Goal: Task Accomplishment & Management: Complete application form

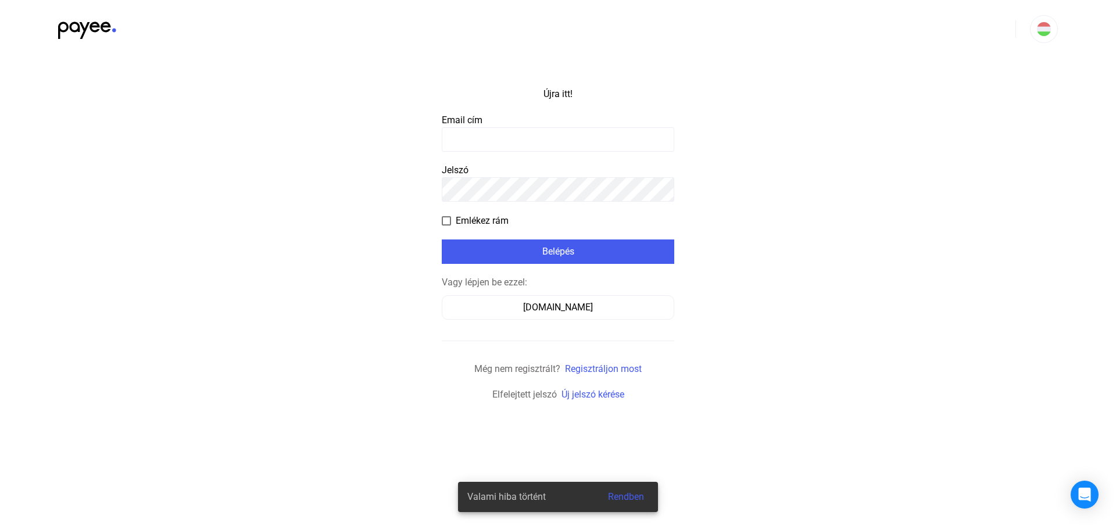
click at [455, 135] on input at bounding box center [558, 139] width 233 height 24
click at [511, 314] on div "[DOMAIN_NAME]" at bounding box center [558, 308] width 224 height 14
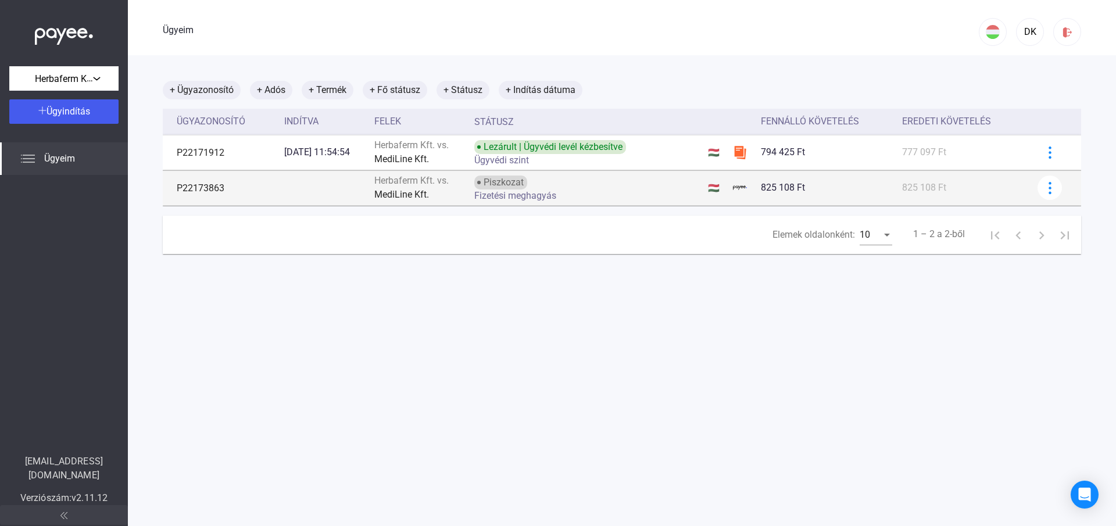
click at [510, 184] on font "Piszkozat" at bounding box center [504, 182] width 40 height 11
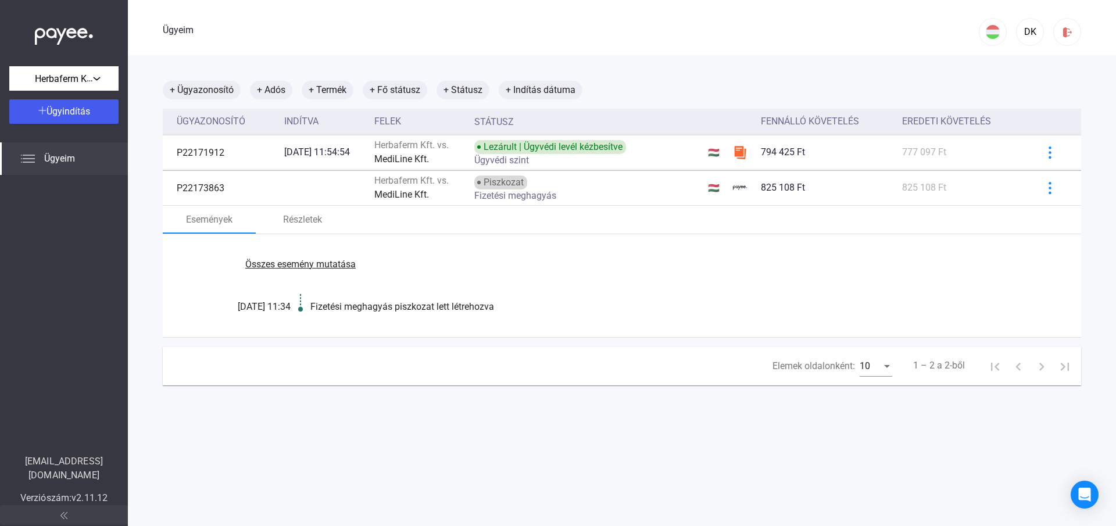
click at [317, 264] on font "Összes esemény mutatása" at bounding box center [300, 264] width 110 height 11
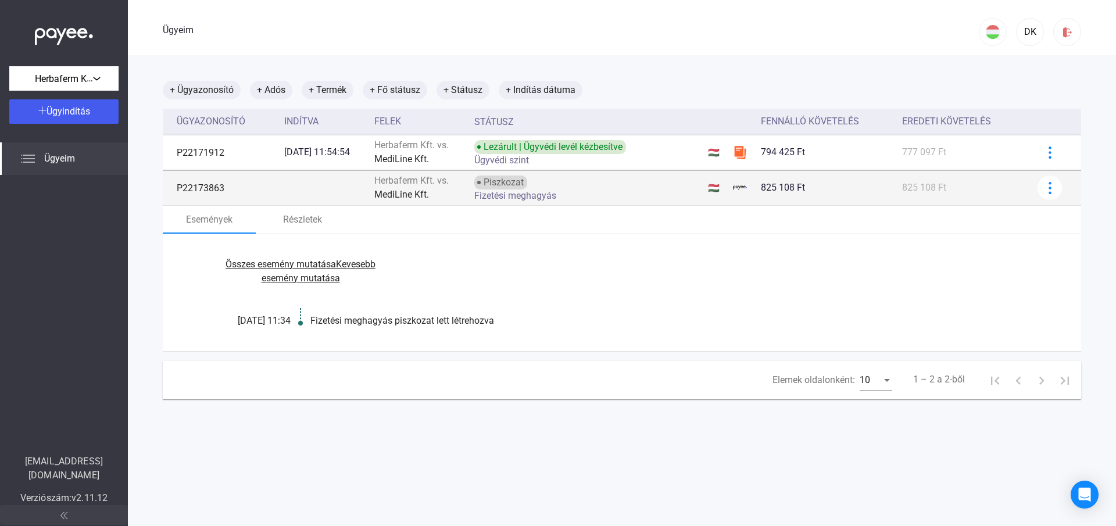
click at [746, 188] on img at bounding box center [740, 188] width 14 height 14
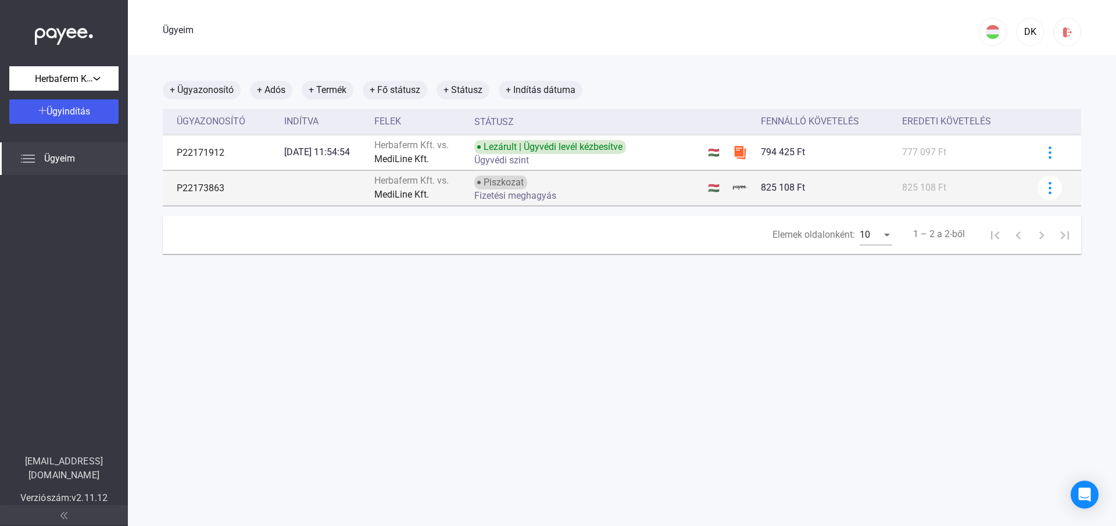
click at [746, 188] on img at bounding box center [740, 188] width 14 height 14
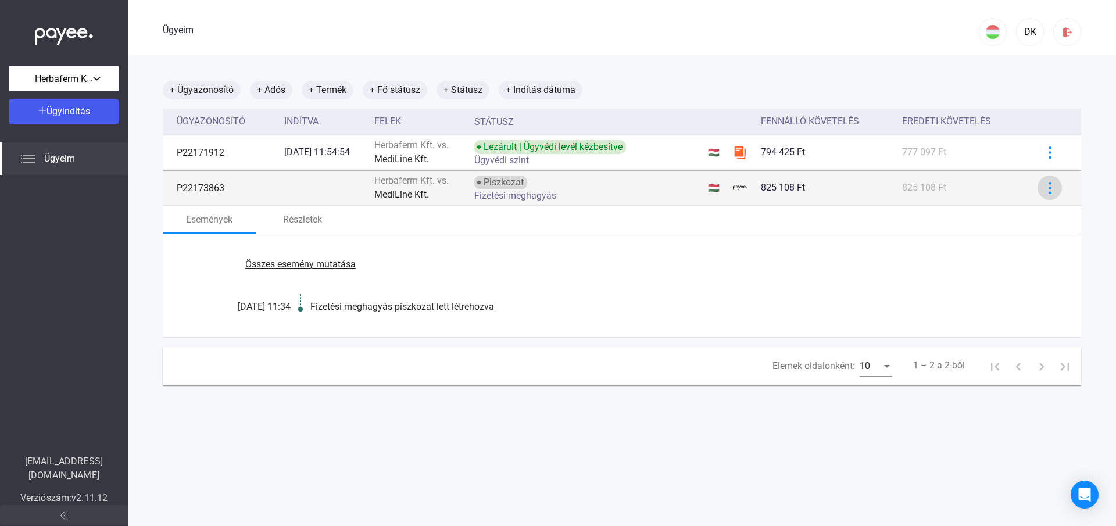
click at [1044, 183] on img at bounding box center [1050, 188] width 12 height 12
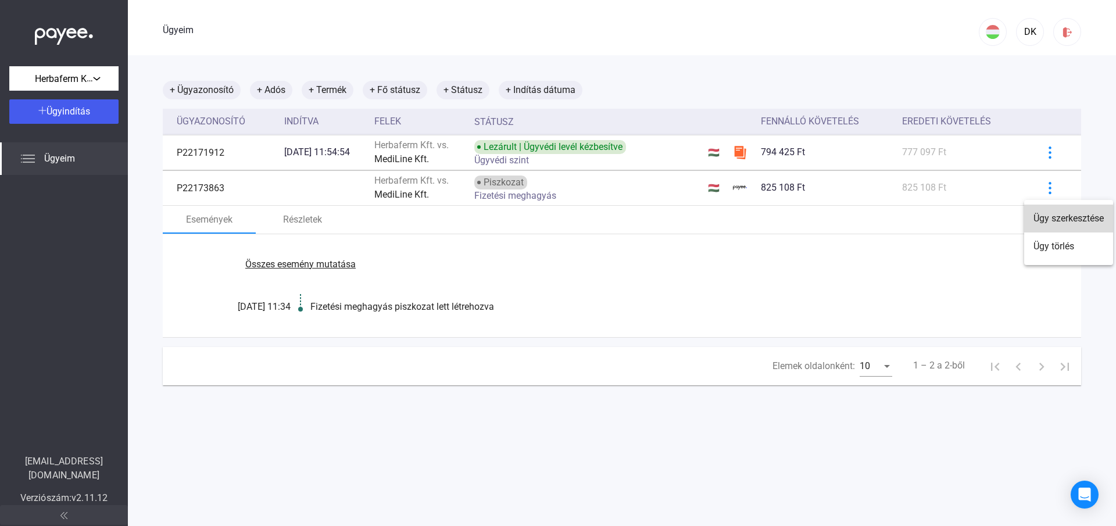
click at [1086, 214] on font "Ügy szerkesztése" at bounding box center [1069, 218] width 70 height 11
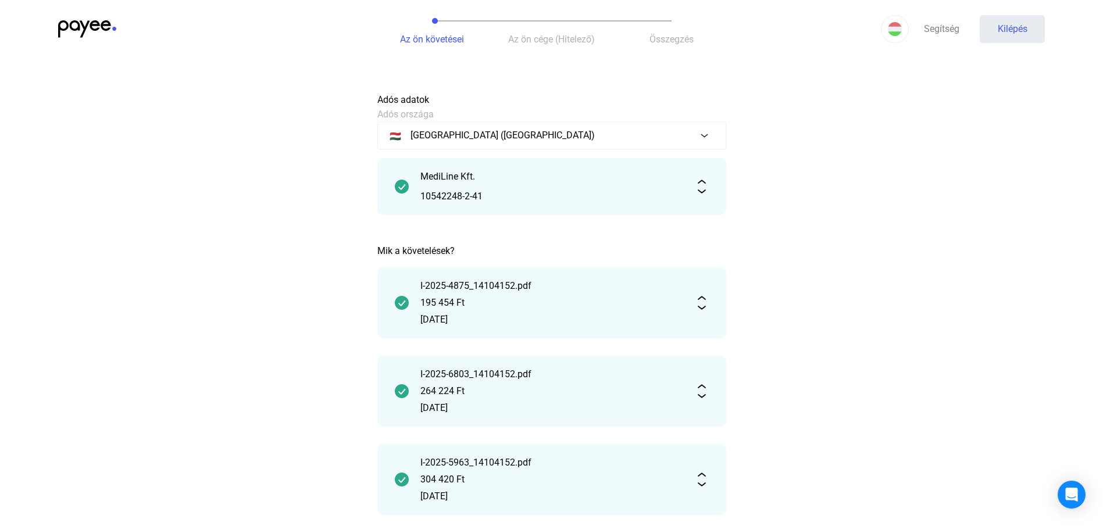
scroll to position [328, 0]
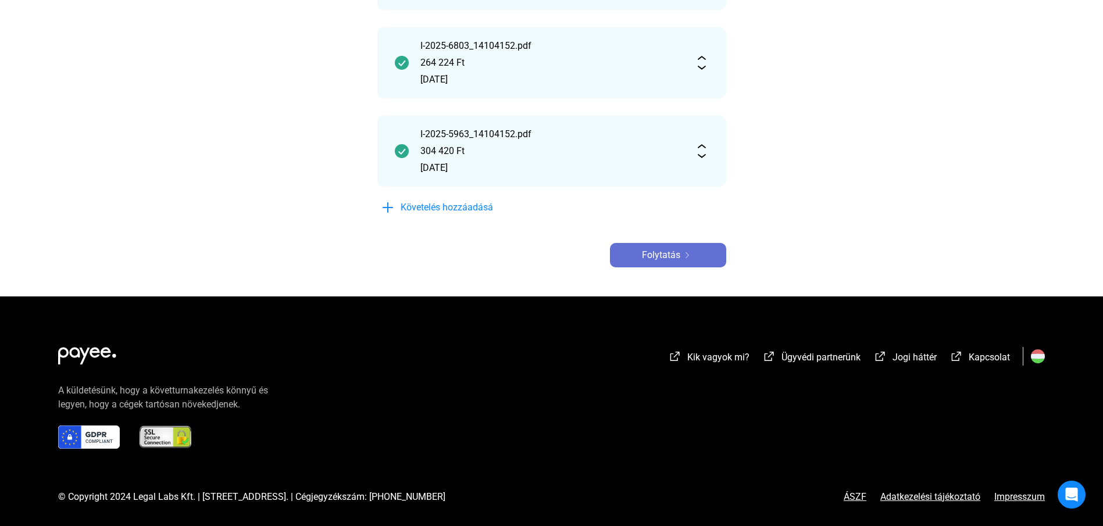
click at [665, 255] on font "Folytatás" at bounding box center [661, 254] width 38 height 11
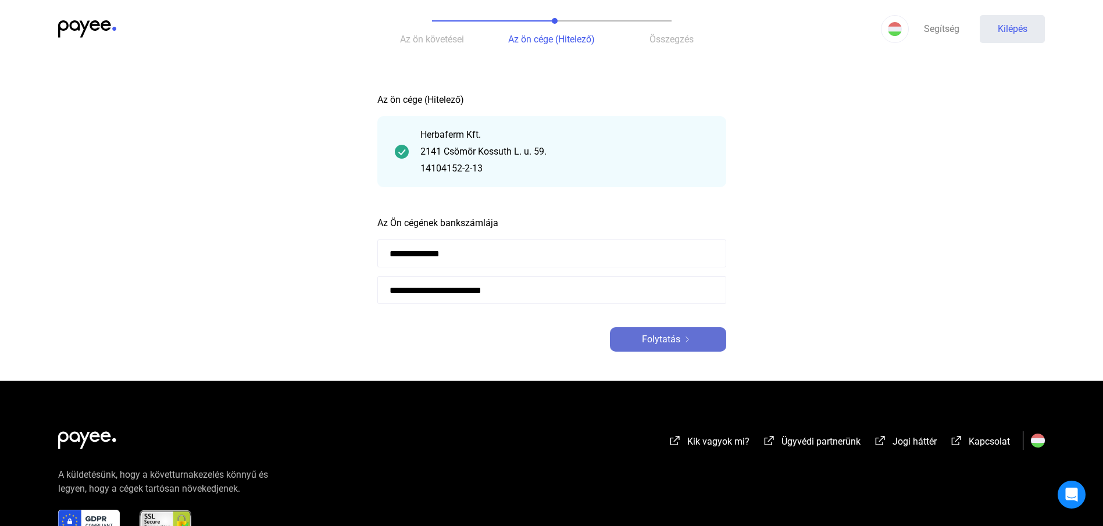
click at [667, 341] on font "Folytatás" at bounding box center [661, 339] width 38 height 11
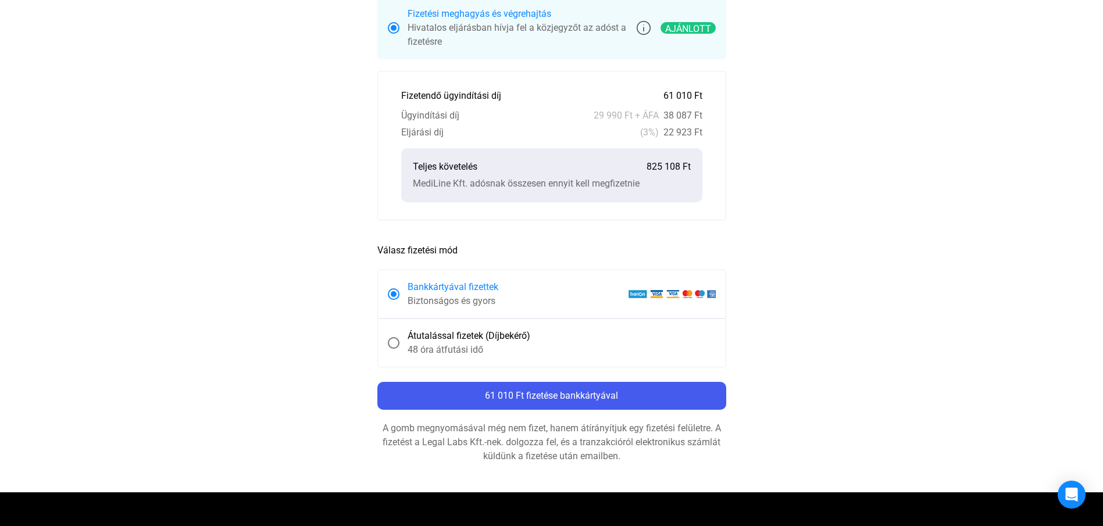
scroll to position [610, 0]
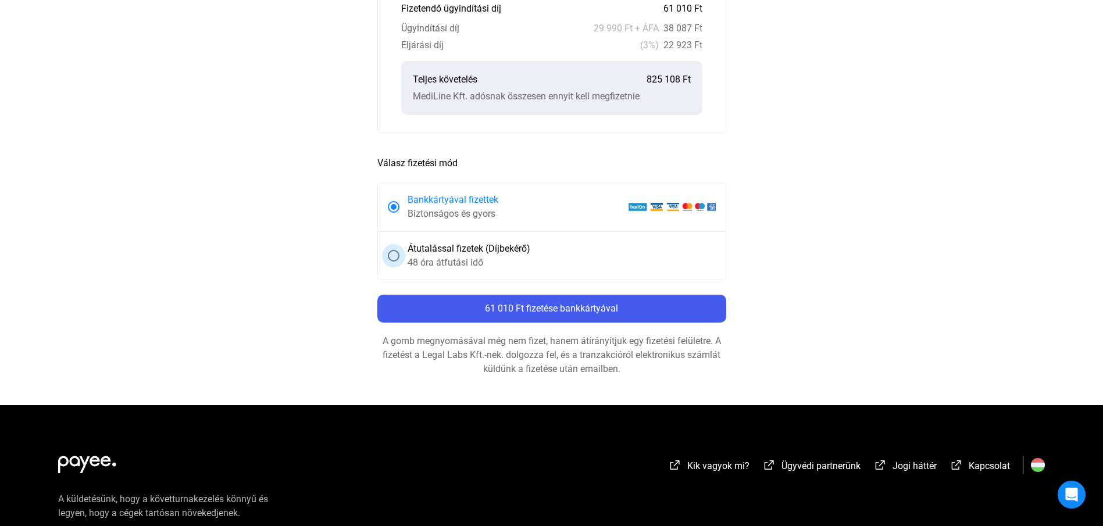
click at [394, 251] on span at bounding box center [394, 256] width 12 height 12
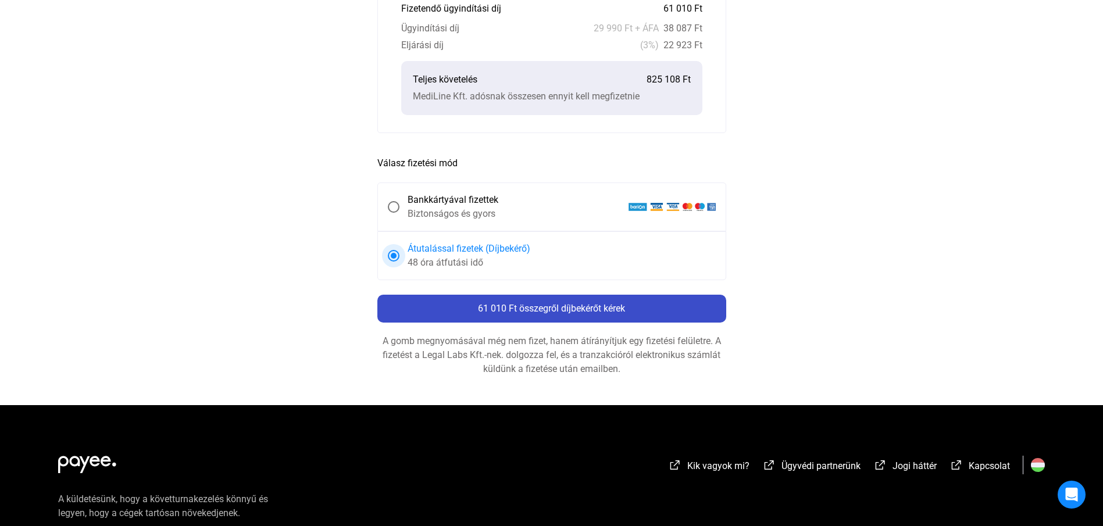
click at [503, 314] on div "61 010 Ft összegről díjbekérőt kérek" at bounding box center [552, 309] width 342 height 14
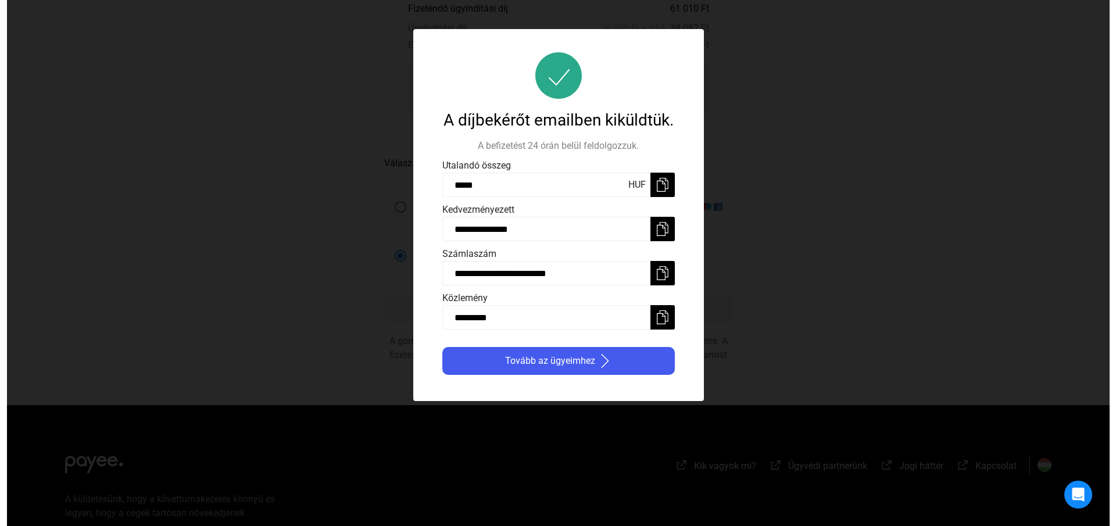
scroll to position [0, 0]
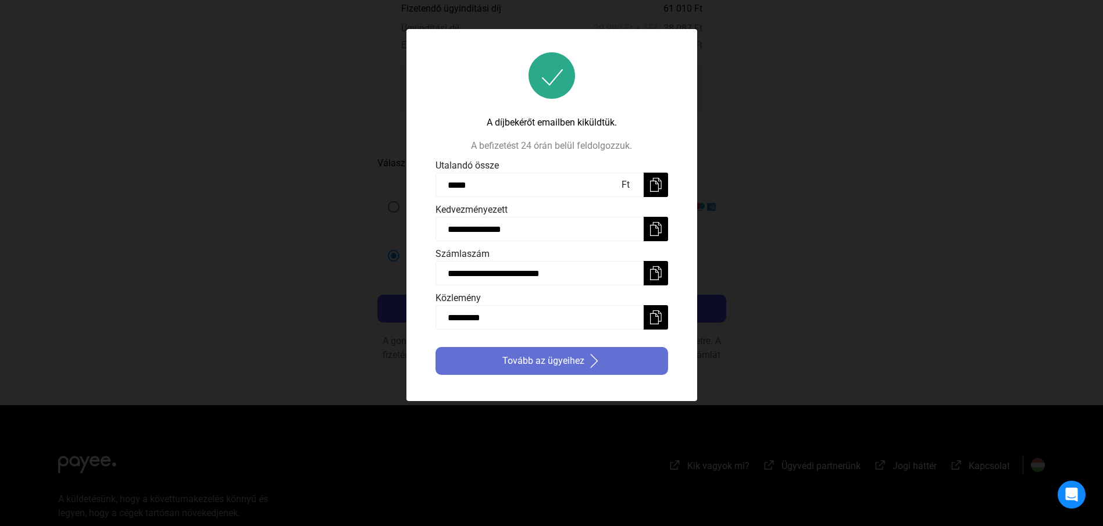
click at [524, 364] on font "Tovább az ügyeihez" at bounding box center [543, 360] width 82 height 11
